Goal: Task Accomplishment & Management: Use online tool/utility

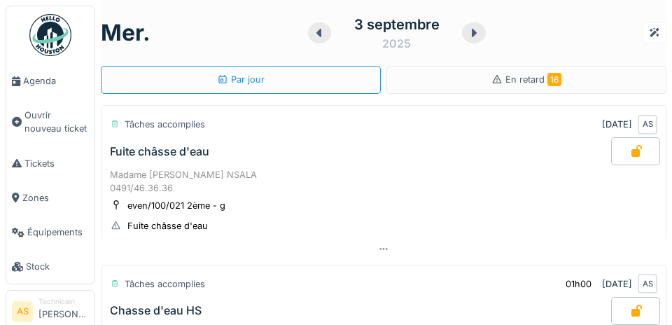
scroll to position [795, 0]
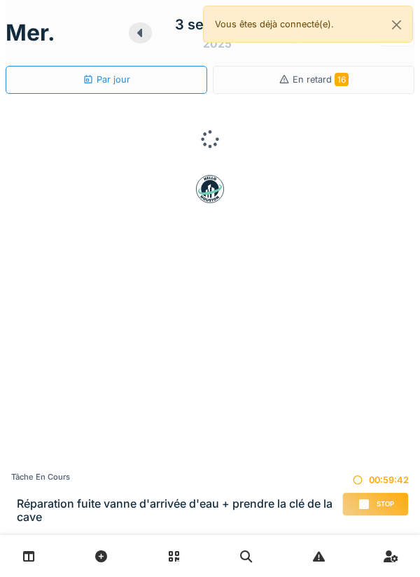
click at [369, 497] on div "Stop" at bounding box center [375, 504] width 67 height 24
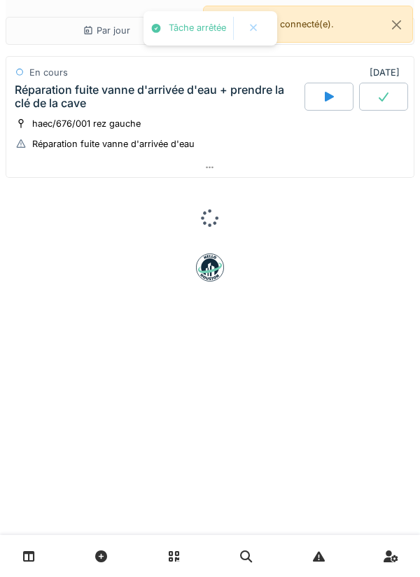
click at [235, 162] on div at bounding box center [210, 168] width 408 height 20
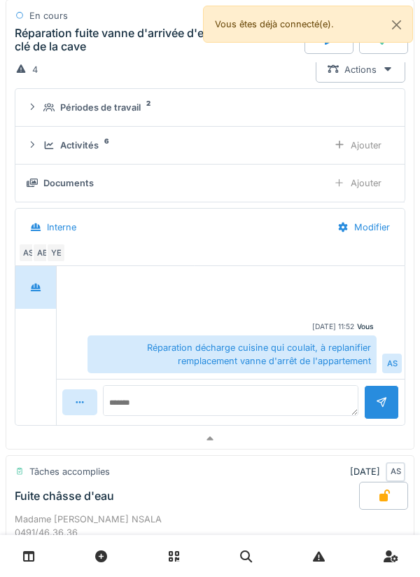
scroll to position [107, 0]
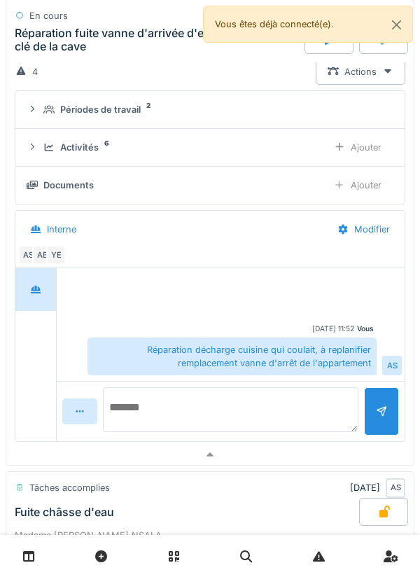
click at [283, 403] on textarea at bounding box center [231, 409] width 256 height 45
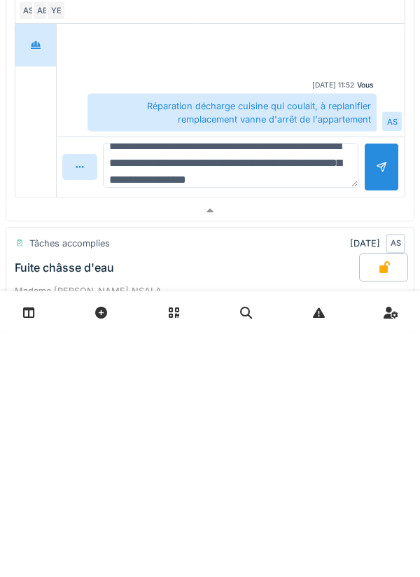
scroll to position [34, 0]
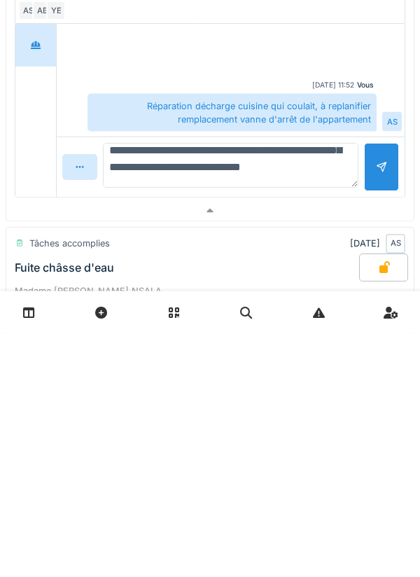
type textarea "**********"
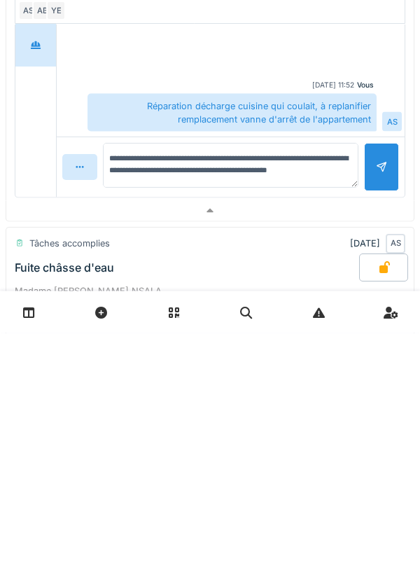
click at [372, 413] on div at bounding box center [381, 411] width 35 height 48
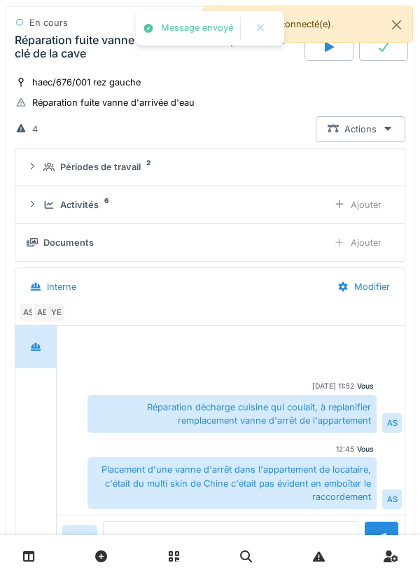
scroll to position [29, 0]
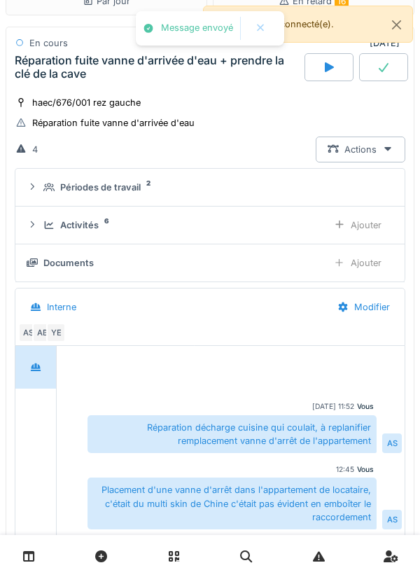
click at [345, 231] on div "Ajouter" at bounding box center [357, 225] width 71 height 26
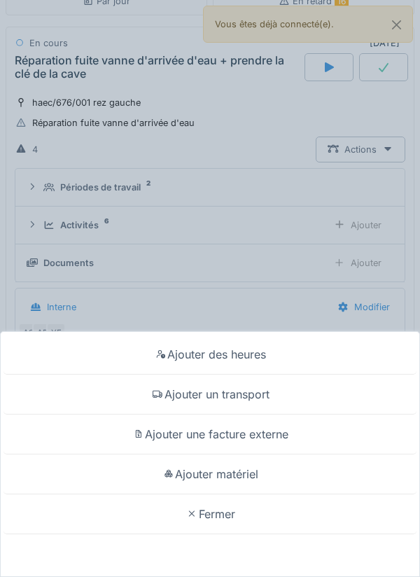
click at [265, 473] on div "Ajouter matériel" at bounding box center [210, 475] width 413 height 40
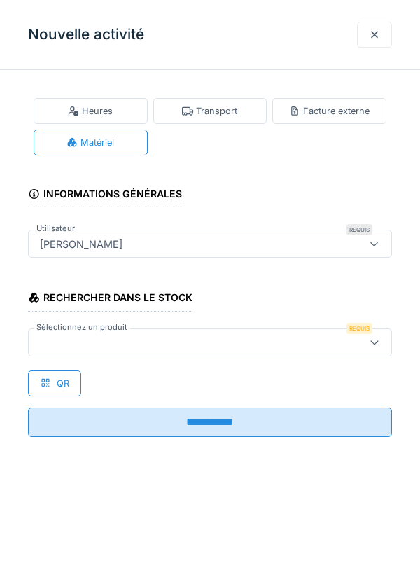
click at [288, 340] on div at bounding box center [186, 342] width 305 height 15
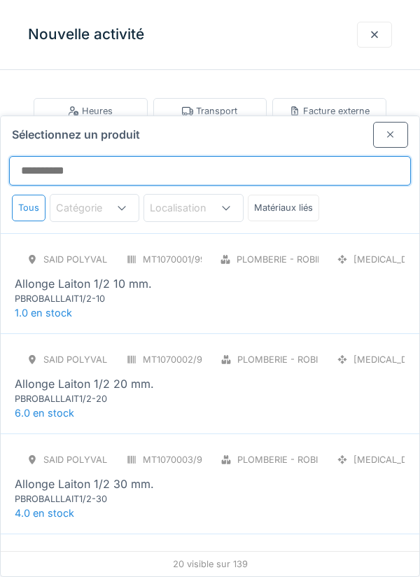
click at [294, 156] on input "Sélectionnez un produit" at bounding box center [210, 170] width 402 height 29
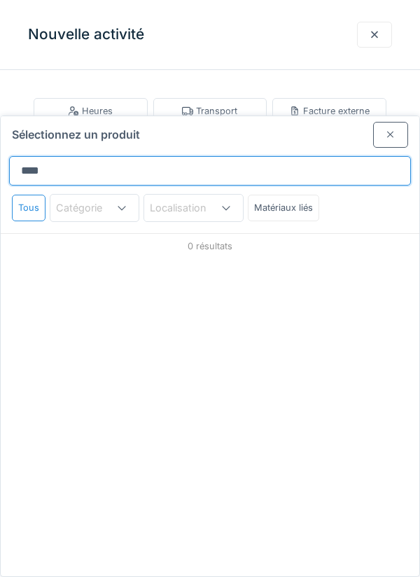
type input "*****"
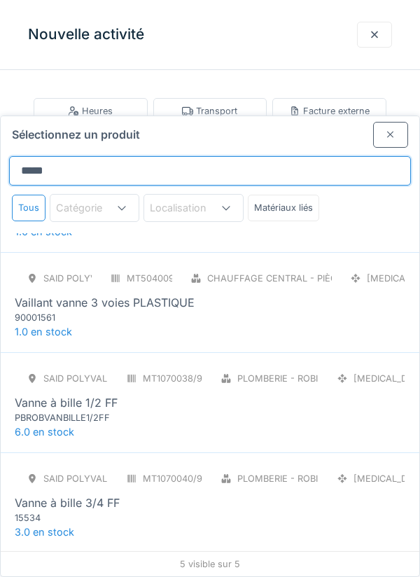
scroll to position [129, 0]
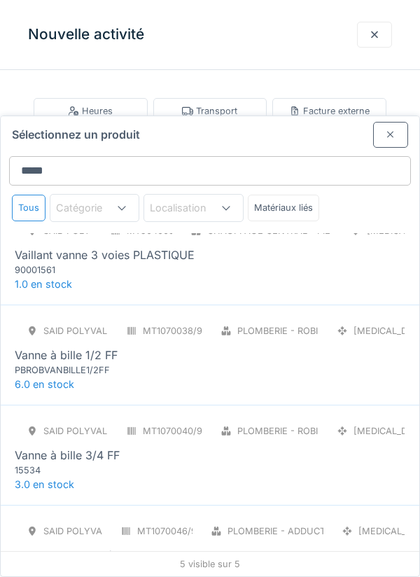
click at [229, 418] on div "SAID polyvalent RE MT1070040/999/012 Plomberie - Robinetterie [MEDICAL_DATA] Va…" at bounding box center [210, 447] width 391 height 59
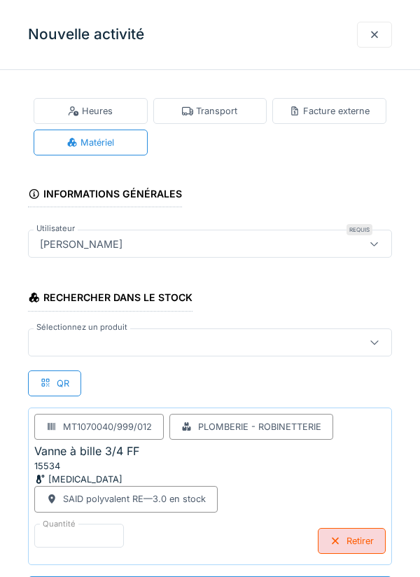
click at [235, 342] on div at bounding box center [186, 342] width 305 height 15
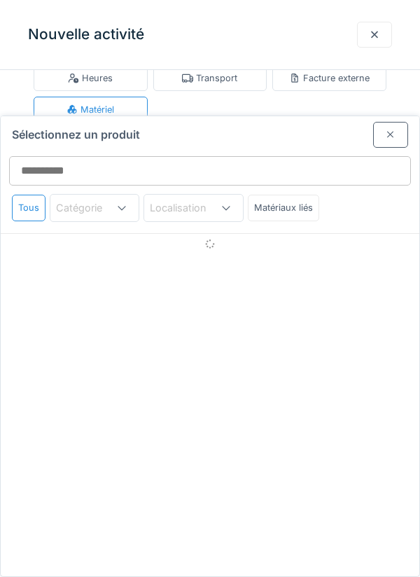
scroll to position [53, 0]
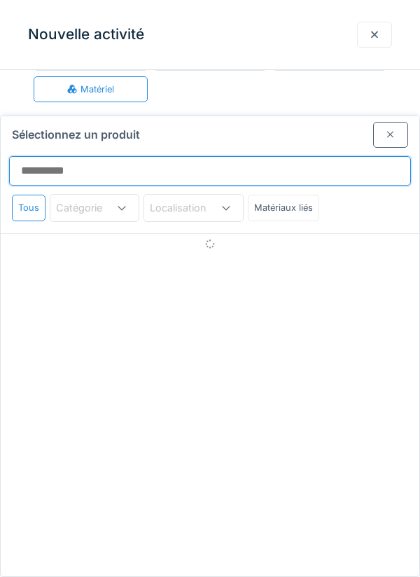
click at [289, 156] on input "Sélectionnez un produit" at bounding box center [210, 170] width 402 height 29
type input "******"
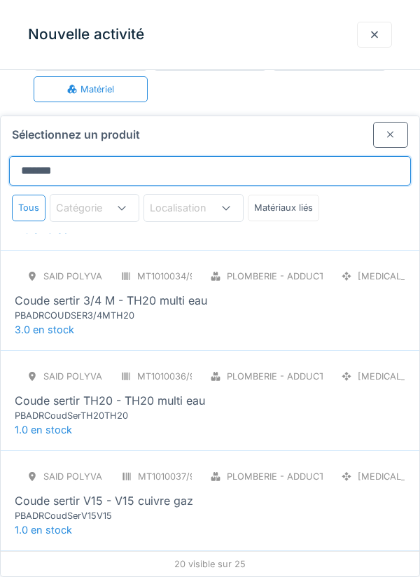
scroll to position [186, 0]
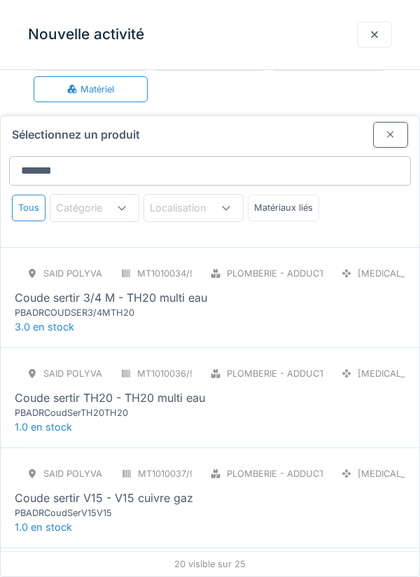
click at [56, 306] on div "PBADRCOUDSER3/4MTH20" at bounding box center [99, 312] width 168 height 13
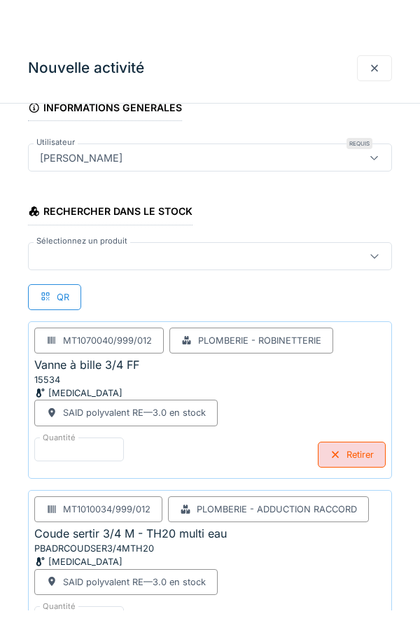
scroll to position [116, 0]
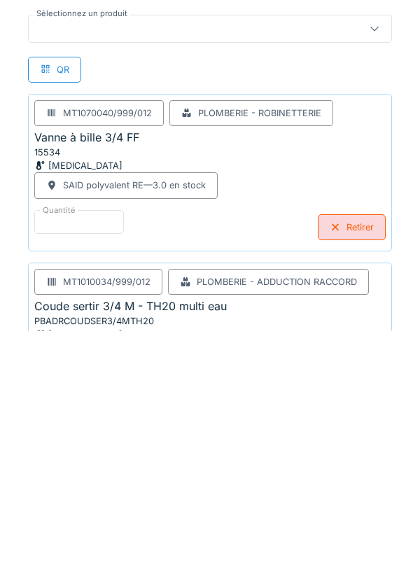
scroll to position [242, 0]
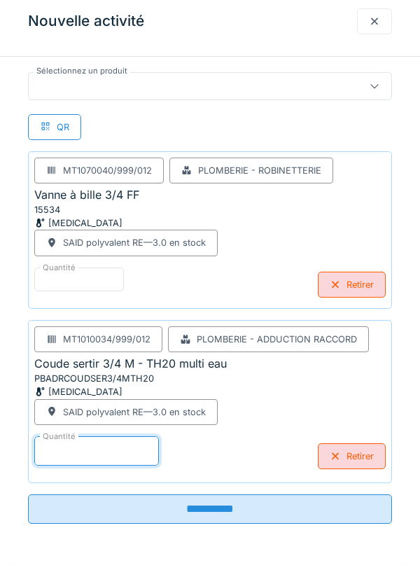
type input "*"
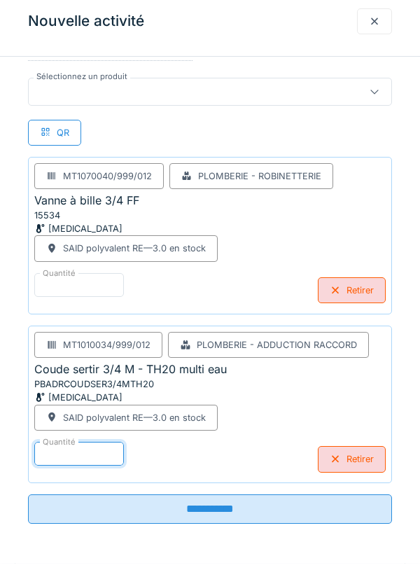
click at [286, 113] on div at bounding box center [210, 106] width 364 height 28
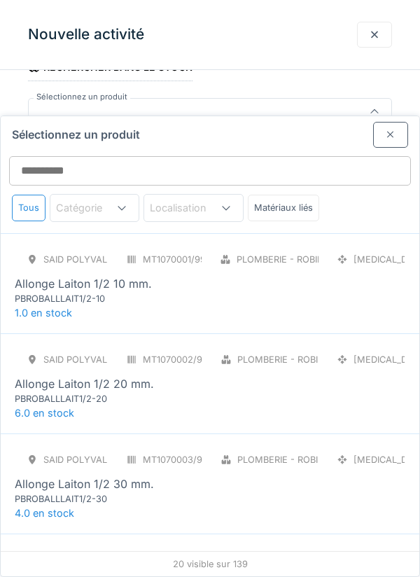
scroll to position [53, 0]
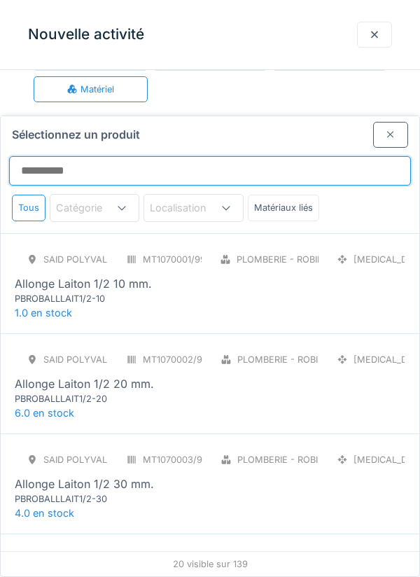
click at [325, 156] on input "Sélectionnez un produit" at bounding box center [210, 170] width 402 height 29
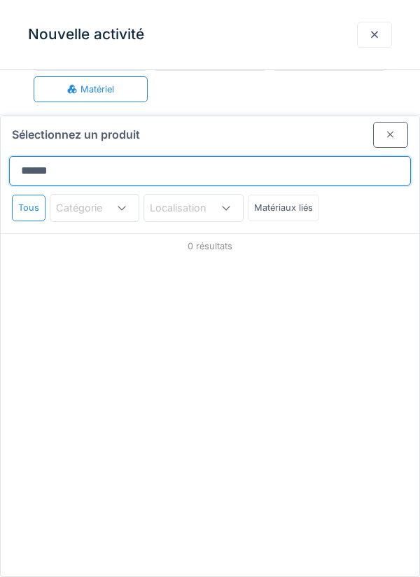
type input "******"
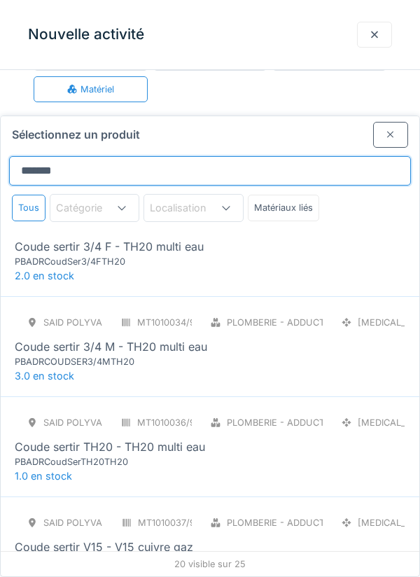
scroll to position [134, 0]
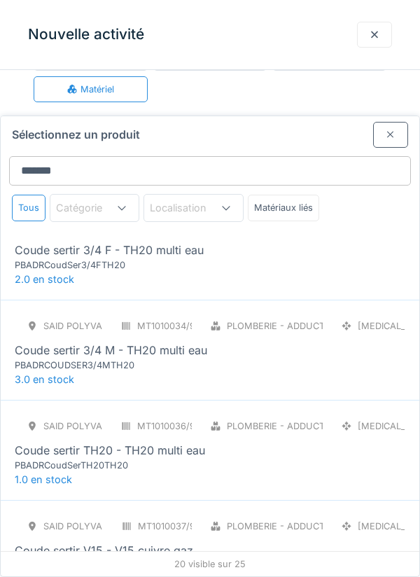
click at [298, 216] on div "SAID polyvalent RE MT1010033/999/012 Plomberie - Adduction raccord [MEDICAL_DAT…" at bounding box center [210, 242] width 391 height 59
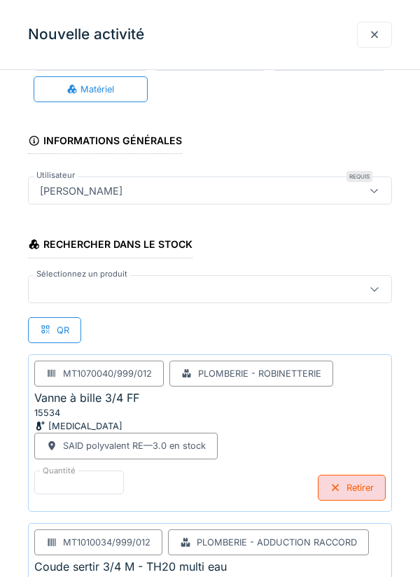
click at [263, 290] on div at bounding box center [186, 289] width 305 height 15
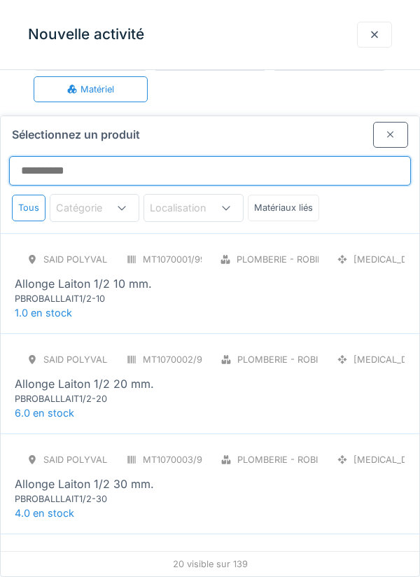
click at [336, 156] on input "Sélectionnez un produit" at bounding box center [210, 170] width 402 height 29
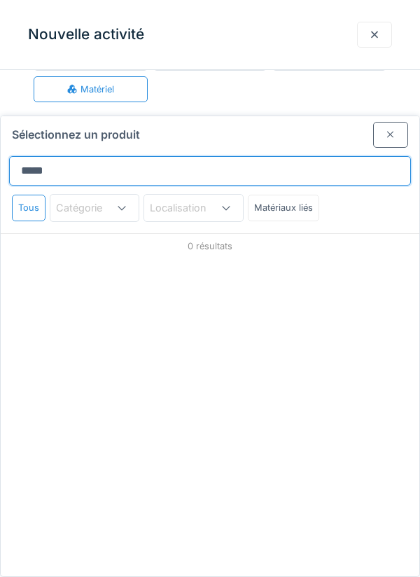
type input "******"
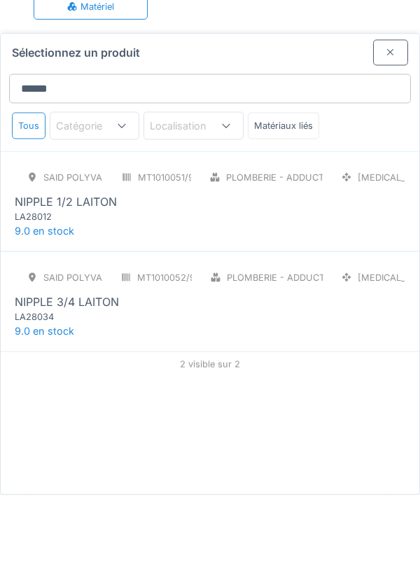
click at [307, 347] on div "SAID polyvalent RE MT1010052/999/012 Plomberie - Adduction raccord [MEDICAL_DAT…" at bounding box center [210, 376] width 391 height 59
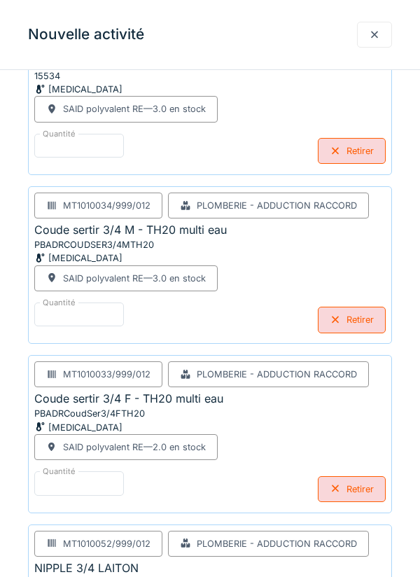
scroll to position [508, 0]
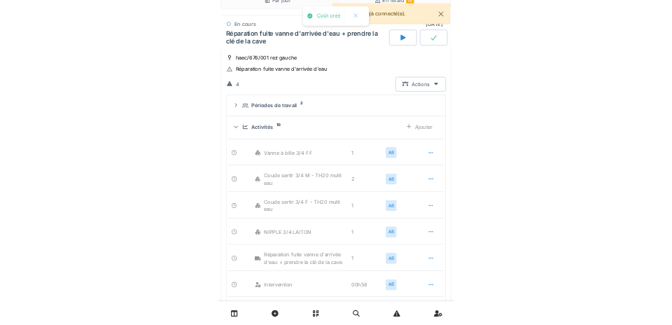
scroll to position [0, 0]
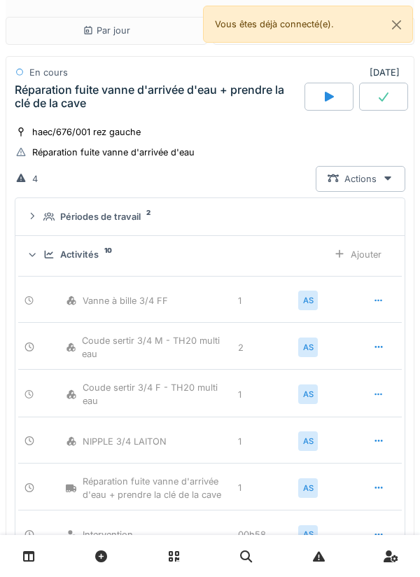
click at [394, 92] on div at bounding box center [383, 97] width 49 height 28
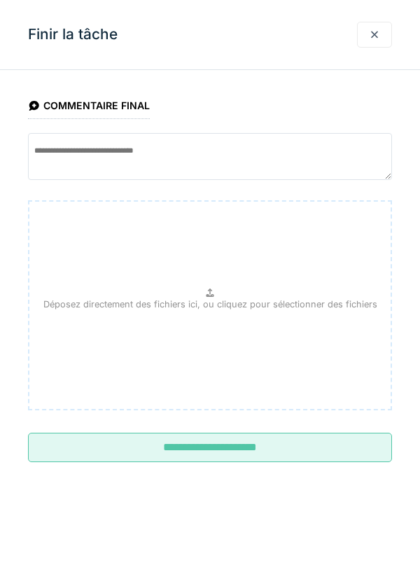
click at [262, 457] on input "**********" at bounding box center [210, 447] width 364 height 29
